Goal: Task Accomplishment & Management: Use online tool/utility

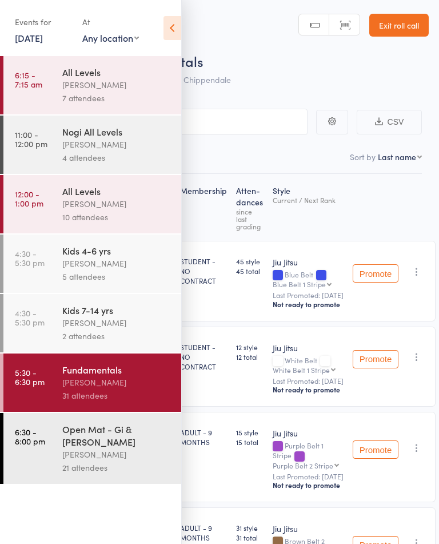
click at [409, 27] on link "Exit roll call" at bounding box center [399, 25] width 59 height 23
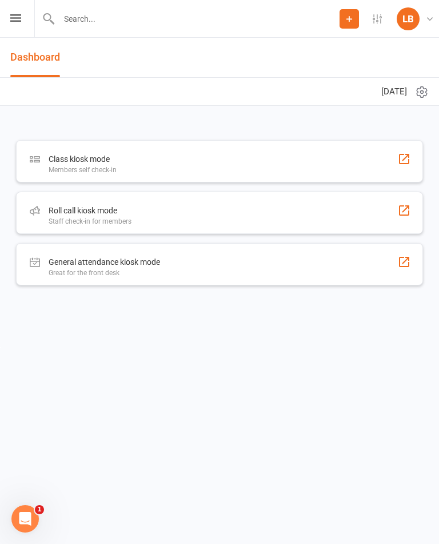
click at [288, 219] on div "Roll call kiosk mode Staff check-in for members" at bounding box center [219, 213] width 407 height 42
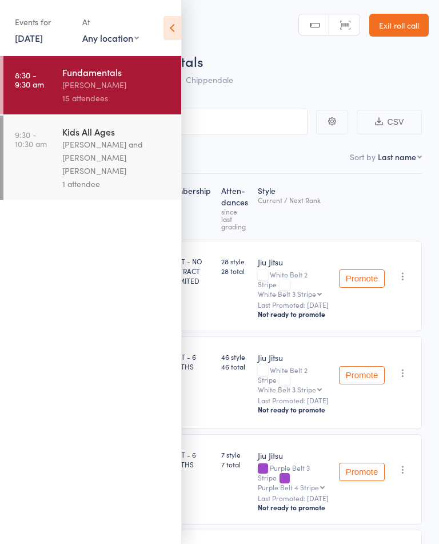
click at [190, 31] on header "Roll Call for Fundamentals [DATE] 08:30 Werique [PERSON_NAME] Chippendale Manua…" at bounding box center [219, 46] width 439 height 92
click at [177, 26] on icon at bounding box center [173, 28] width 18 height 24
click at [179, 23] on icon at bounding box center [173, 28] width 18 height 24
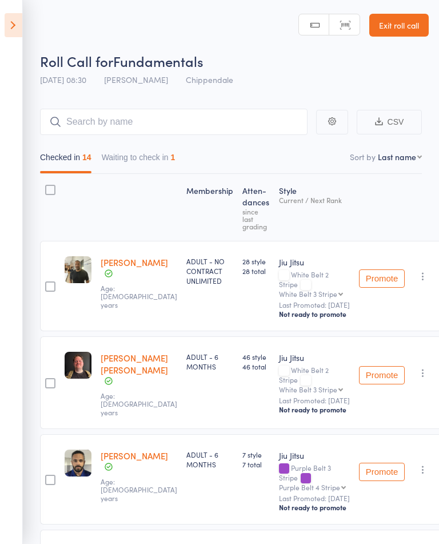
click at [130, 157] on button "Waiting to check in 1" at bounding box center [139, 160] width 74 height 26
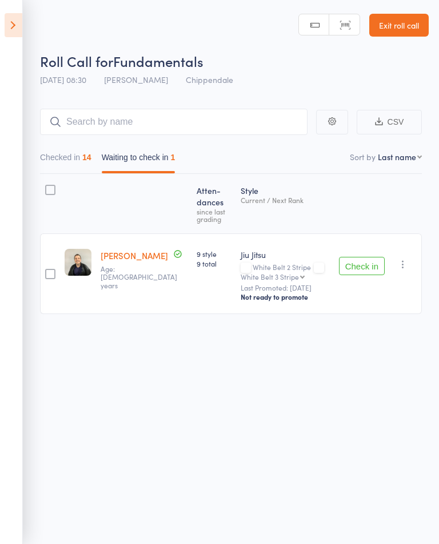
click at [54, 164] on button "Checked in 14" at bounding box center [65, 160] width 51 height 26
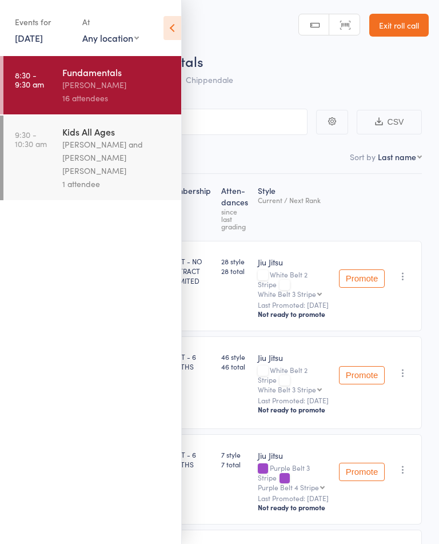
click at [181, 22] on icon at bounding box center [173, 28] width 18 height 24
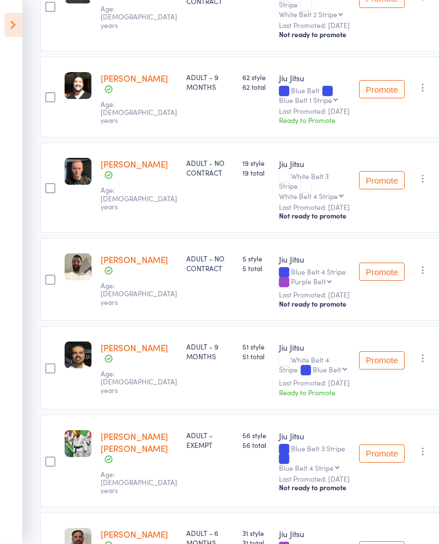
scroll to position [719, 0]
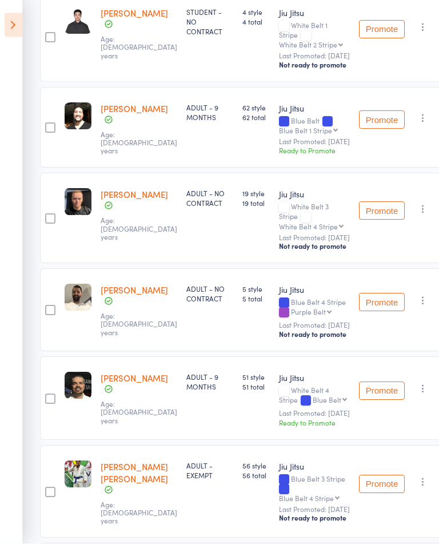
click at [14, 27] on icon at bounding box center [14, 25] width 18 height 24
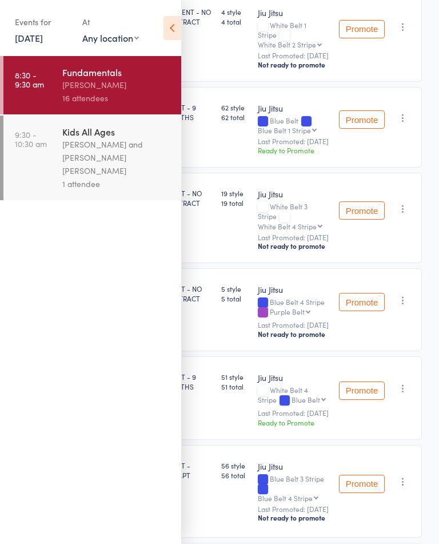
click at [18, 38] on link "[DATE]" at bounding box center [29, 37] width 28 height 13
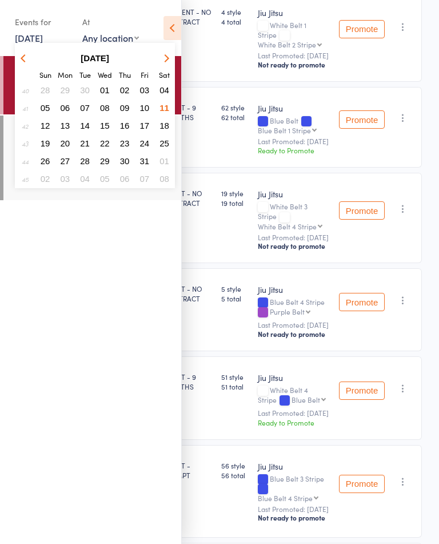
click at [142, 109] on span "10" at bounding box center [145, 108] width 10 height 10
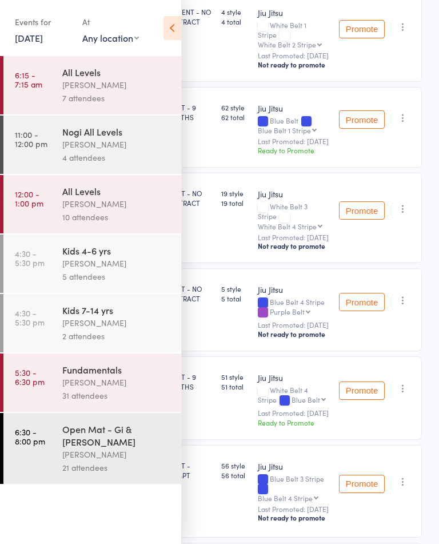
click at [171, 29] on icon at bounding box center [173, 28] width 18 height 24
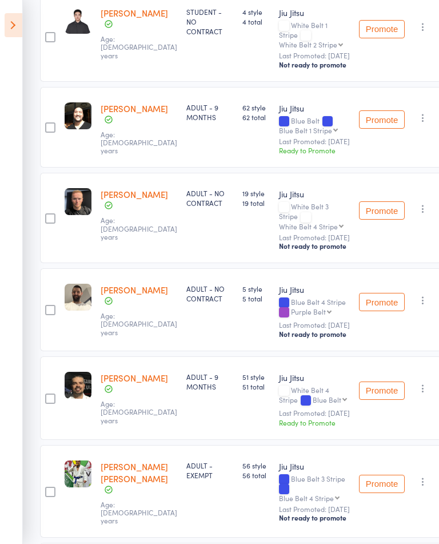
click at [15, 27] on icon at bounding box center [14, 25] width 18 height 24
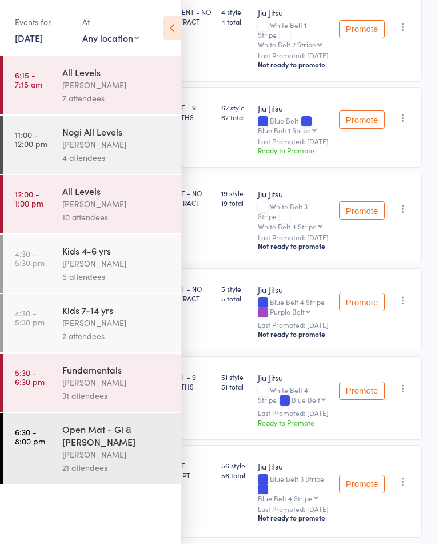
click at [82, 399] on div "31 attendees" at bounding box center [116, 395] width 109 height 13
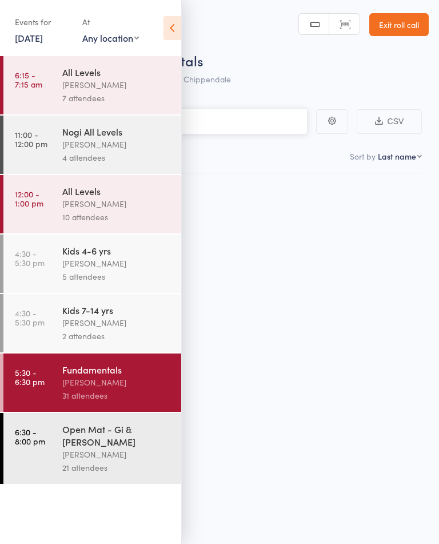
scroll to position [8, 0]
click at [169, 30] on icon at bounding box center [173, 28] width 18 height 24
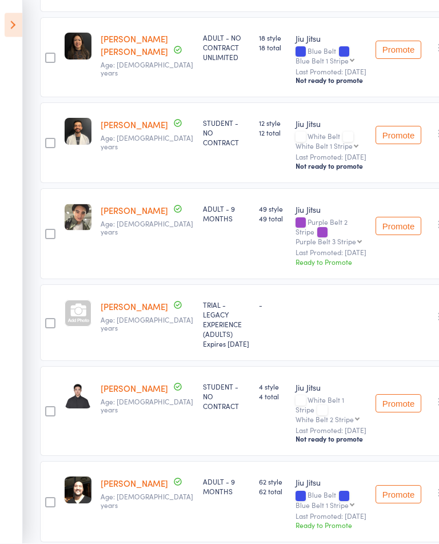
scroll to position [681, 0]
click at [376, 235] on button "Promote" at bounding box center [399, 226] width 46 height 18
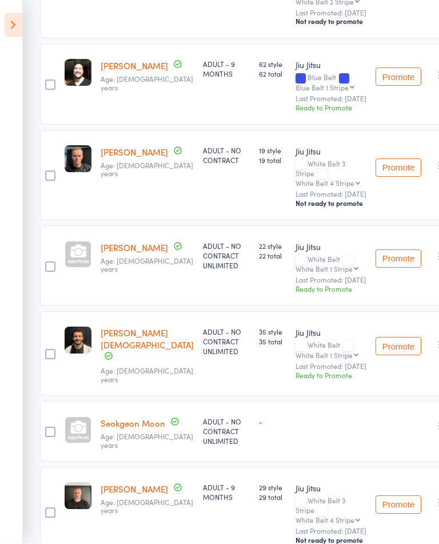
scroll to position [1118, 0]
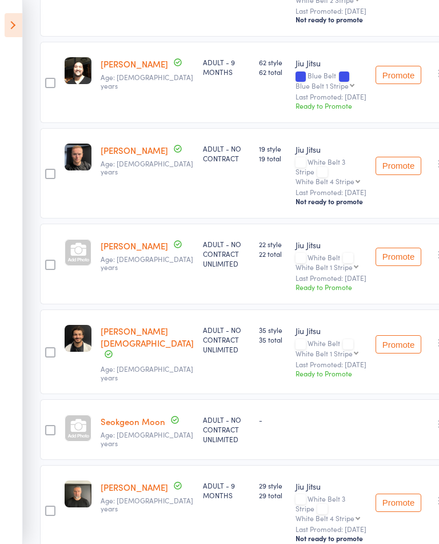
click at [378, 84] on button "Promote" at bounding box center [399, 75] width 46 height 18
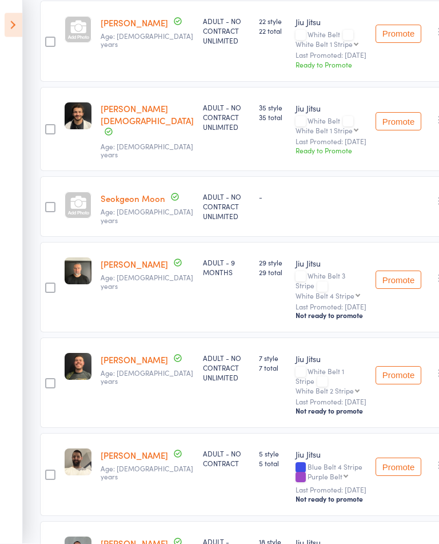
click at [6, 31] on icon at bounding box center [14, 25] width 18 height 24
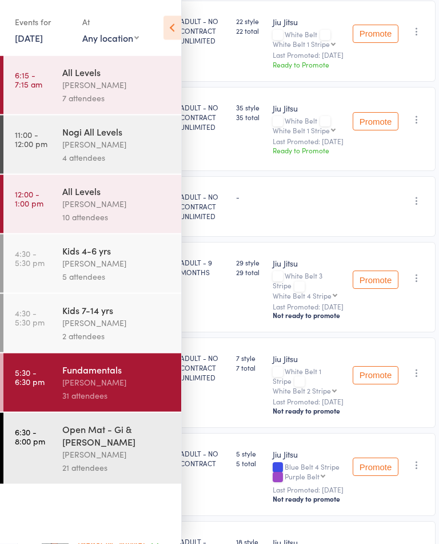
scroll to position [1326, 0]
click at [31, 35] on link "[DATE]" at bounding box center [29, 37] width 28 height 13
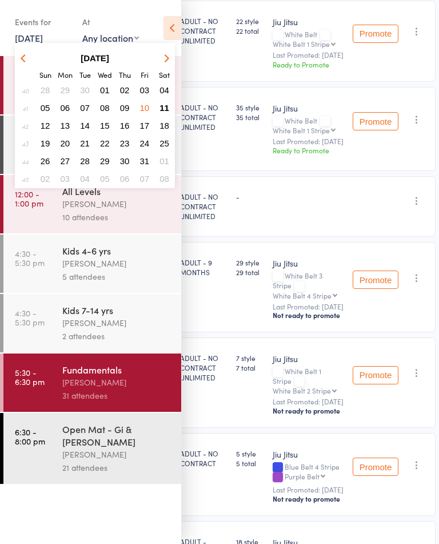
click at [163, 116] on button "11" at bounding box center [165, 107] width 18 height 15
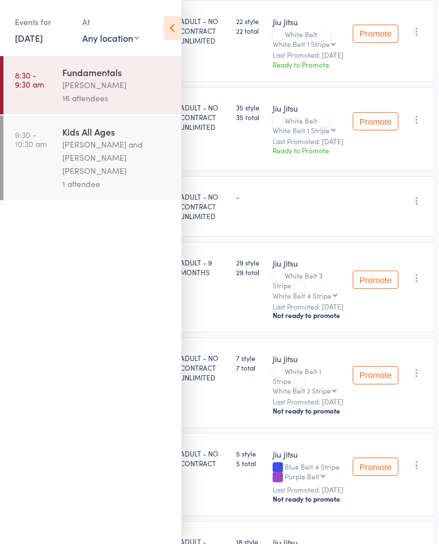
click at [164, 38] on icon at bounding box center [173, 28] width 18 height 24
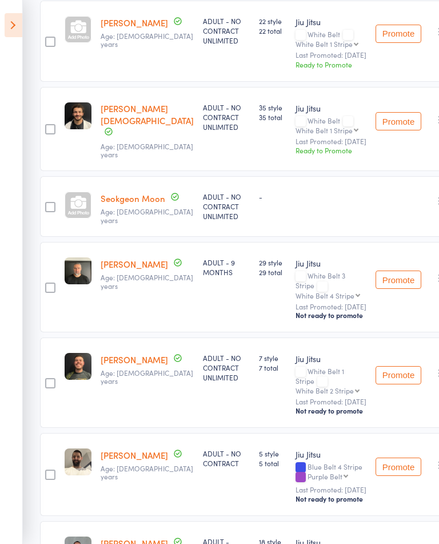
click at [109, 82] on div "Wahib Manoubi Age: 24 years" at bounding box center [147, 41] width 102 height 81
click at [17, 157] on aside "Events for 11 Oct, 2025 D Oct, YYYY October 2025 Sun Mon Tue Wed Thu Fri Sat 40…" at bounding box center [11, 272] width 23 height 544
click at [7, 39] on aside "Events for 11 Oct, 2025 D Oct, YYYY October 2025 Sun Mon Tue Wed Thu Fri Sat 40…" at bounding box center [11, 272] width 23 height 544
click at [13, 25] on icon at bounding box center [14, 25] width 18 height 24
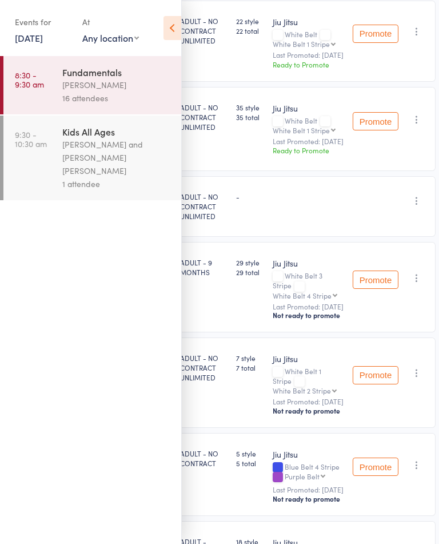
click at [106, 96] on div "16 attendees" at bounding box center [116, 98] width 109 height 13
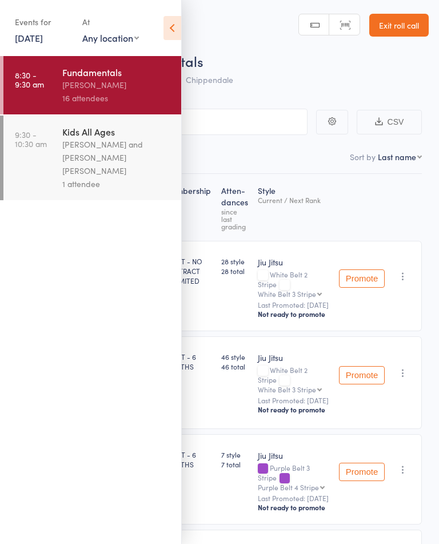
click at [174, 19] on icon at bounding box center [173, 28] width 18 height 24
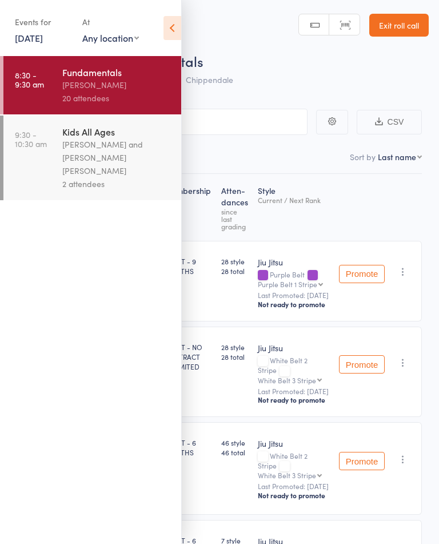
click at [173, 30] on icon at bounding box center [173, 28] width 18 height 24
click at [176, 27] on icon at bounding box center [173, 28] width 18 height 24
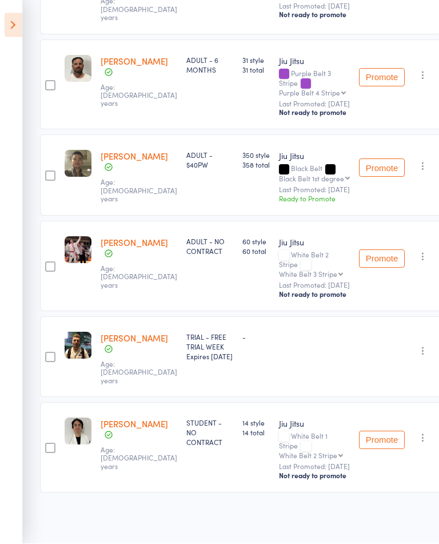
scroll to position [1576, 0]
click at [15, 21] on icon at bounding box center [14, 25] width 18 height 24
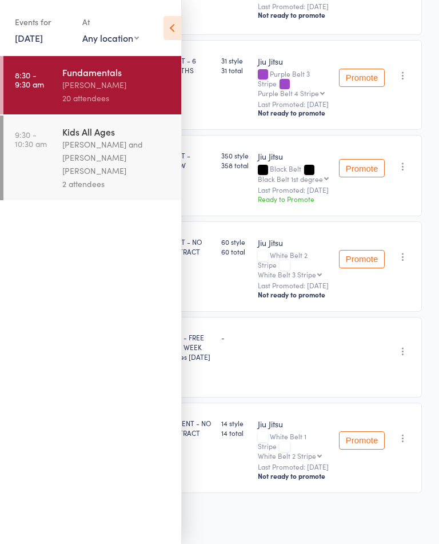
click at [30, 42] on link "[DATE]" at bounding box center [29, 37] width 28 height 13
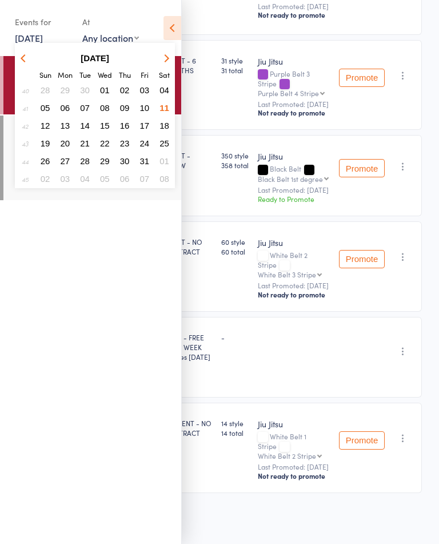
click at [147, 113] on span "10" at bounding box center [145, 108] width 10 height 10
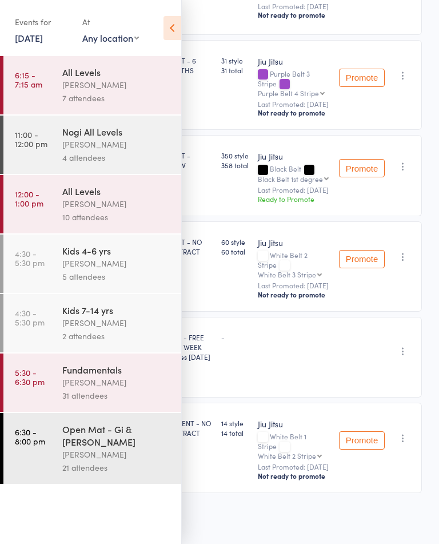
click at [71, 385] on div "[PERSON_NAME]" at bounding box center [116, 382] width 109 height 13
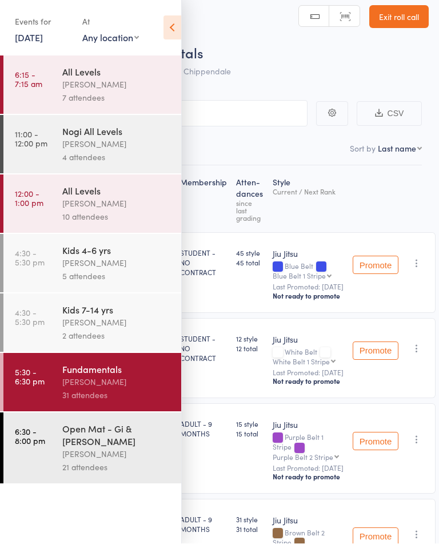
click at [176, 26] on icon at bounding box center [173, 28] width 18 height 24
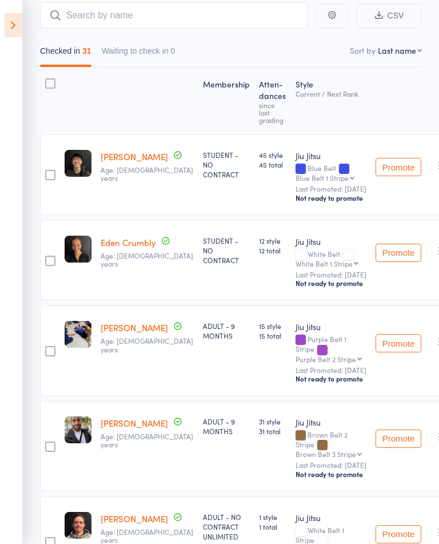
scroll to position [105, 0]
